Goal: Transaction & Acquisition: Purchase product/service

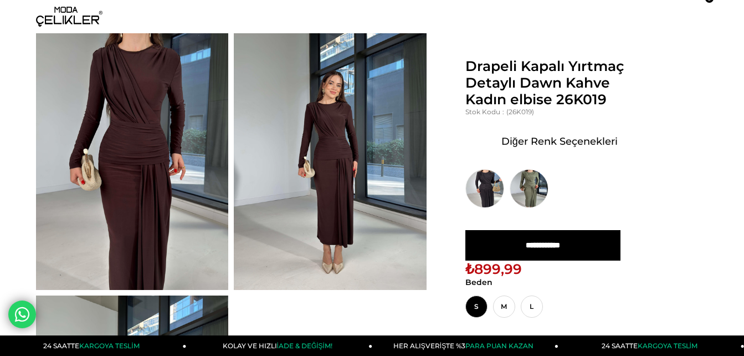
click at [164, 135] on img at bounding box center [132, 161] width 192 height 257
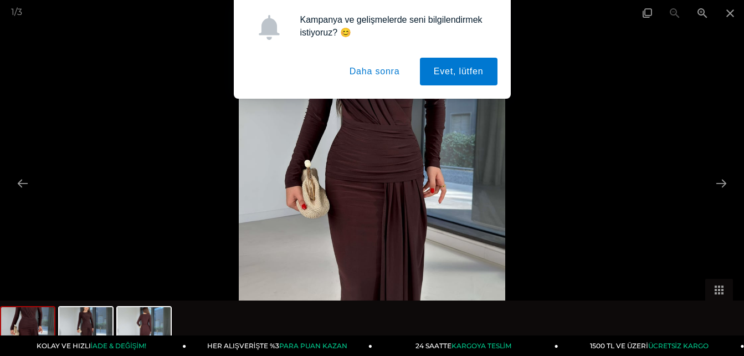
click at [295, 69] on button "Daha sonra" at bounding box center [375, 72] width 78 height 28
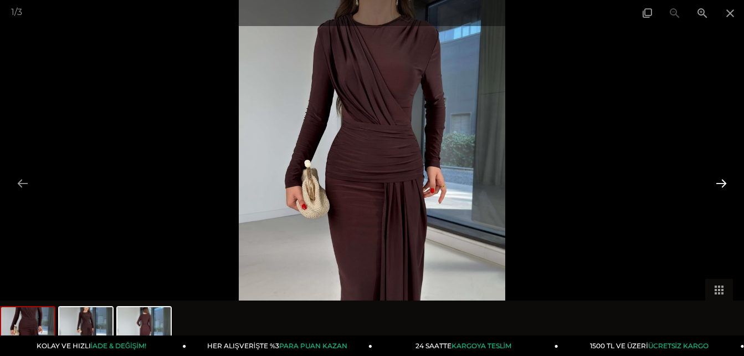
click at [295, 177] on button at bounding box center [721, 183] width 23 height 22
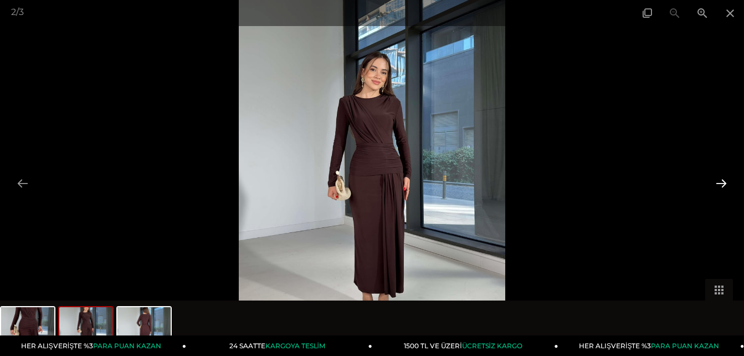
click at [295, 177] on button at bounding box center [721, 183] width 23 height 22
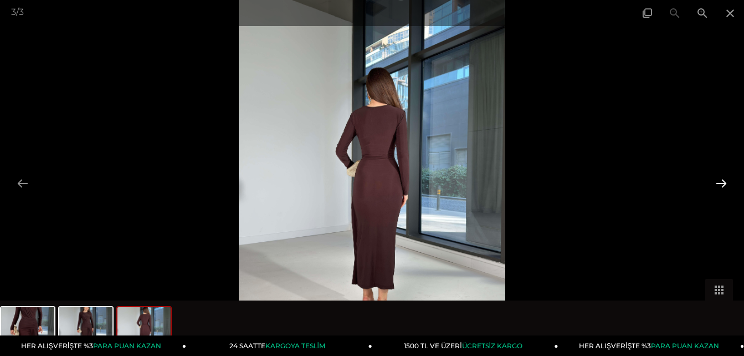
click at [295, 177] on button at bounding box center [721, 183] width 23 height 22
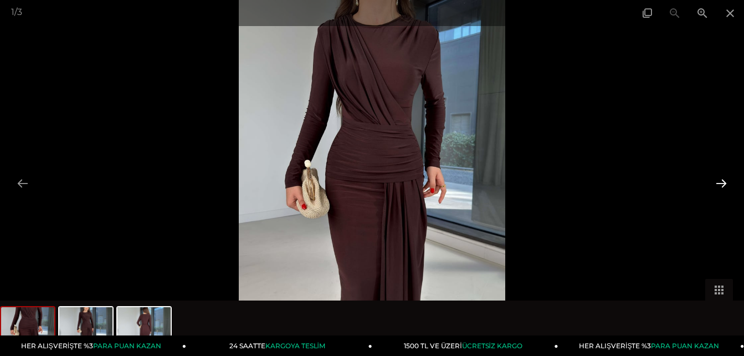
click at [295, 177] on button at bounding box center [721, 183] width 23 height 22
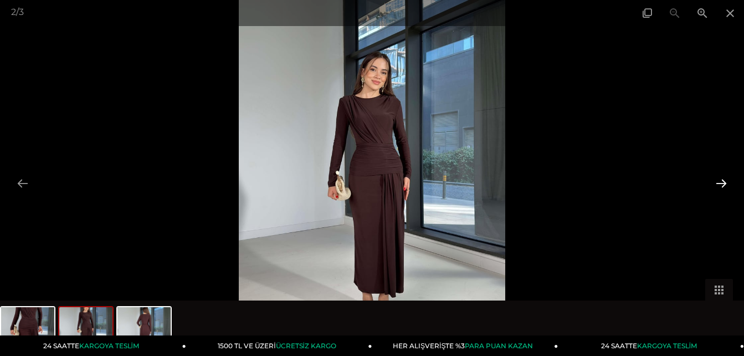
click at [295, 177] on button at bounding box center [721, 183] width 23 height 22
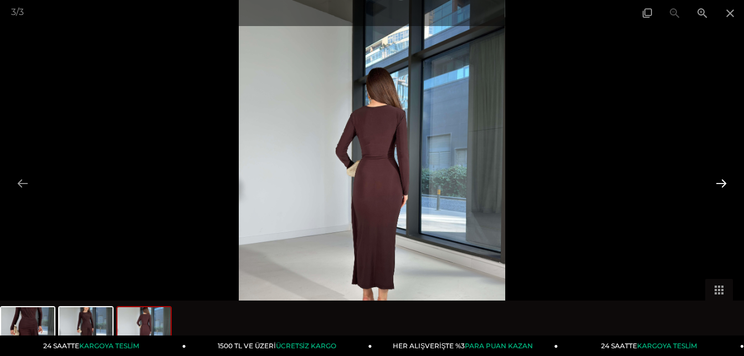
click at [295, 177] on button at bounding box center [721, 183] width 23 height 22
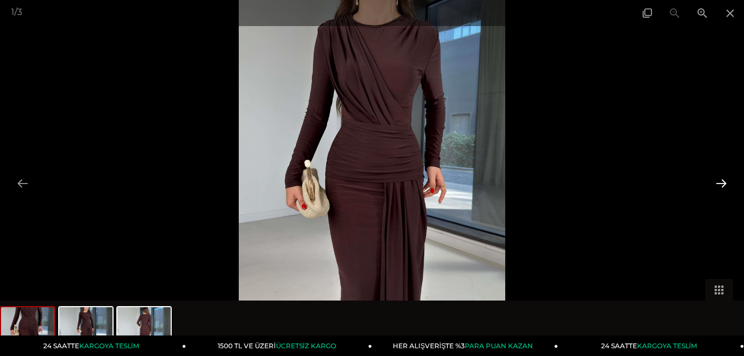
click at [295, 177] on button at bounding box center [721, 183] width 23 height 22
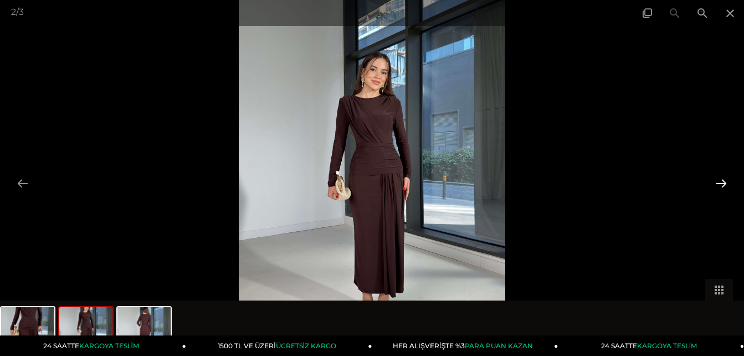
click at [295, 177] on button at bounding box center [721, 183] width 23 height 22
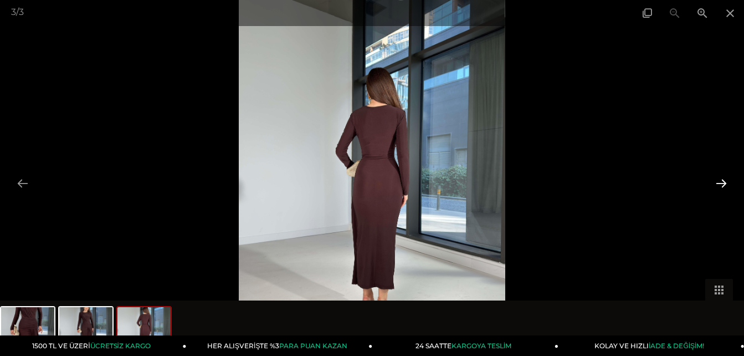
click at [295, 177] on button at bounding box center [721, 183] width 23 height 22
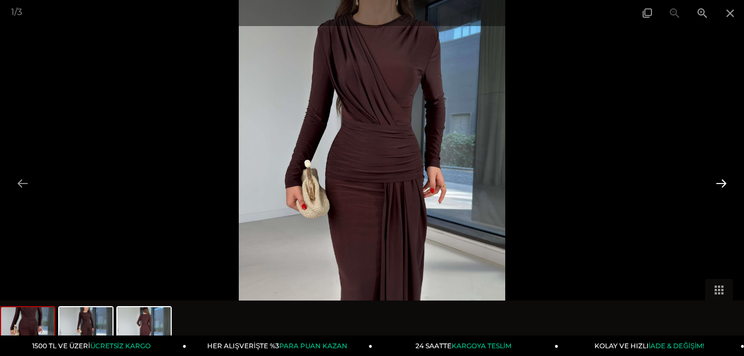
click at [295, 178] on button at bounding box center [721, 183] width 23 height 22
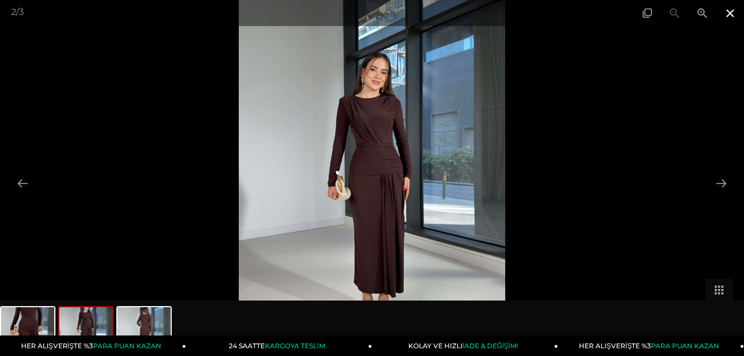
click at [295, 12] on span at bounding box center [731, 13] width 28 height 26
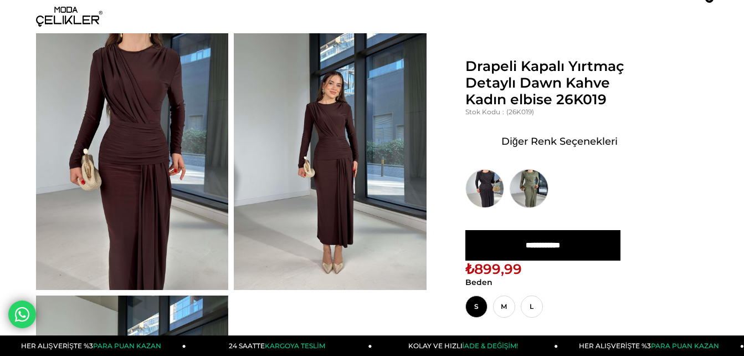
click at [295, 175] on img at bounding box center [529, 188] width 39 height 39
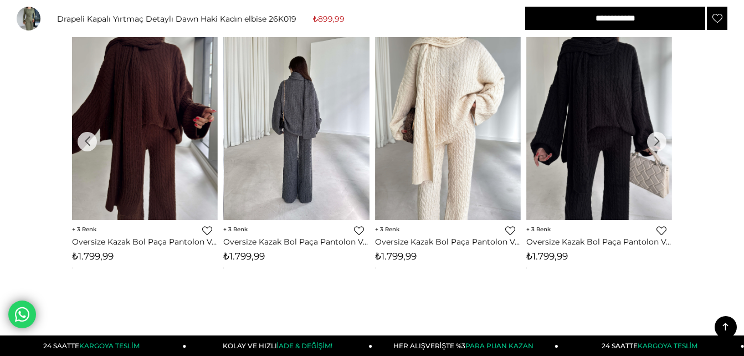
scroll to position [1109, 0]
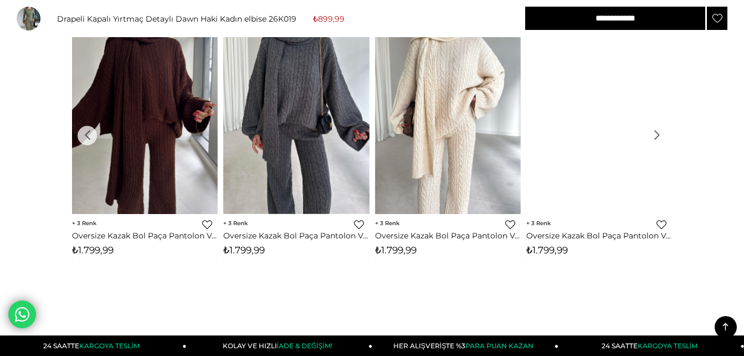
click at [662, 139] on div "›" at bounding box center [656, 135] width 19 height 19
